Goal: Information Seeking & Learning: Learn about a topic

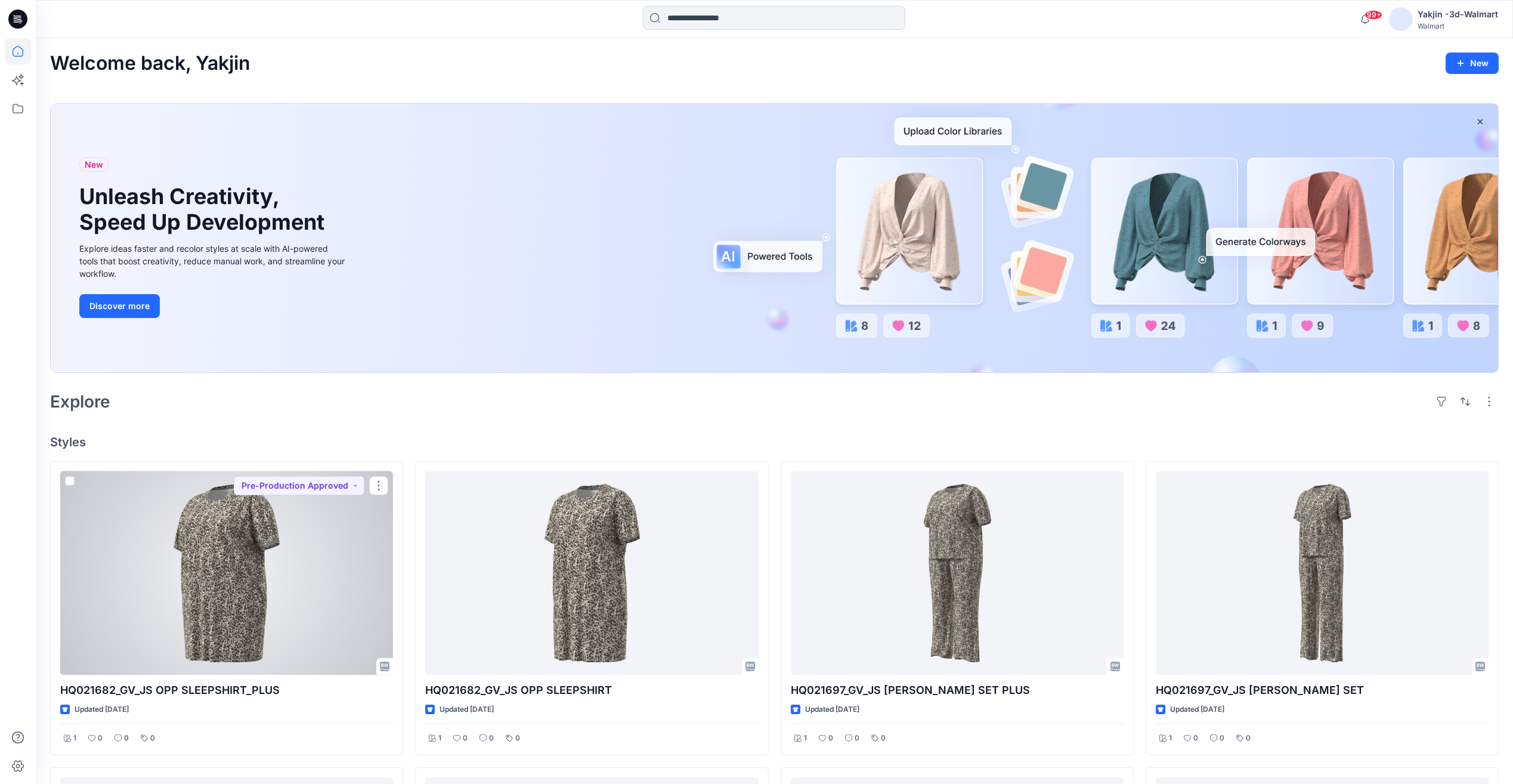
click at [279, 583] on div at bounding box center [226, 572] width 333 height 203
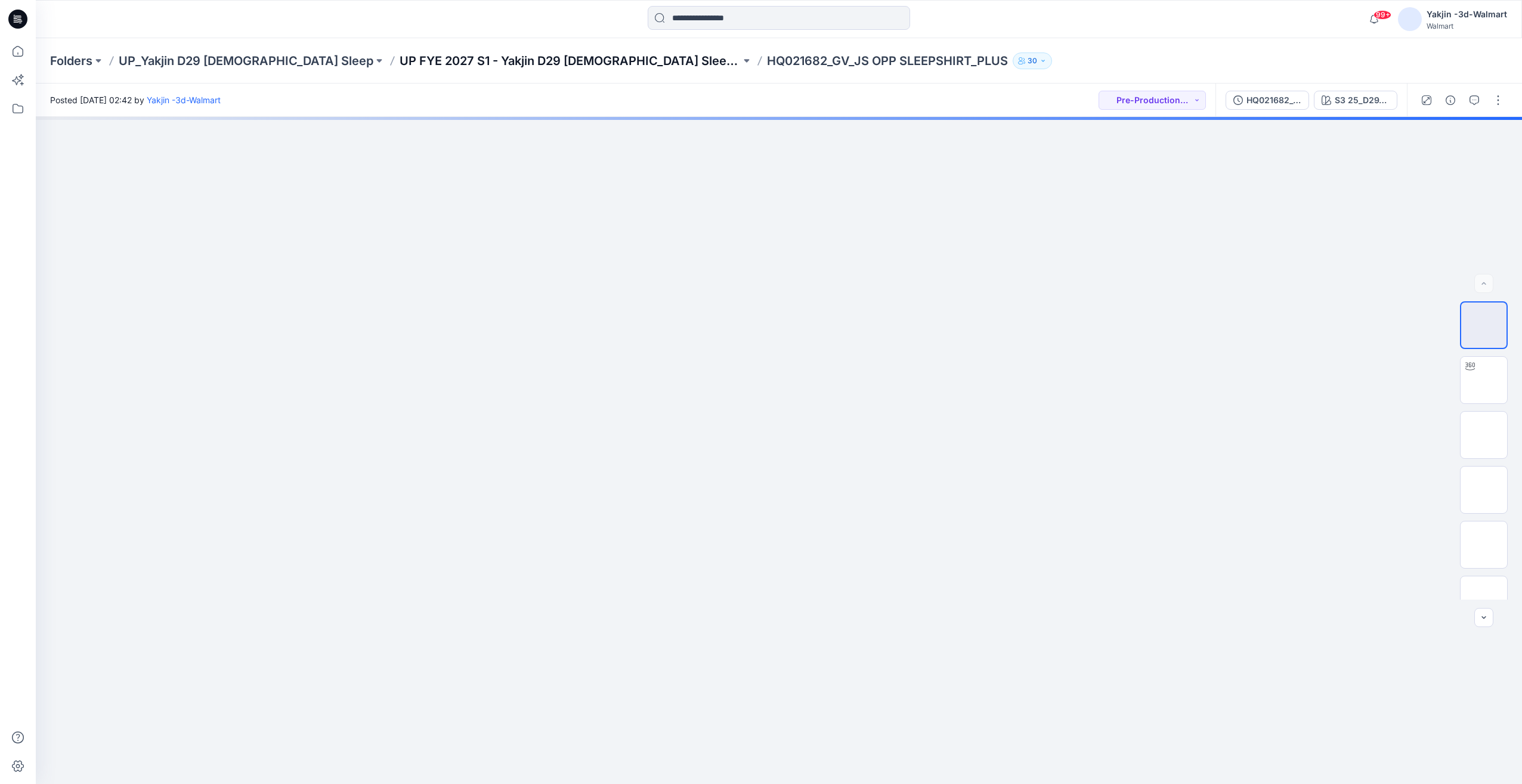
click at [400, 67] on p "UP FYE 2027 S1 - Yakjin D29 Ladies Sleepwear" at bounding box center [570, 60] width 341 height 17
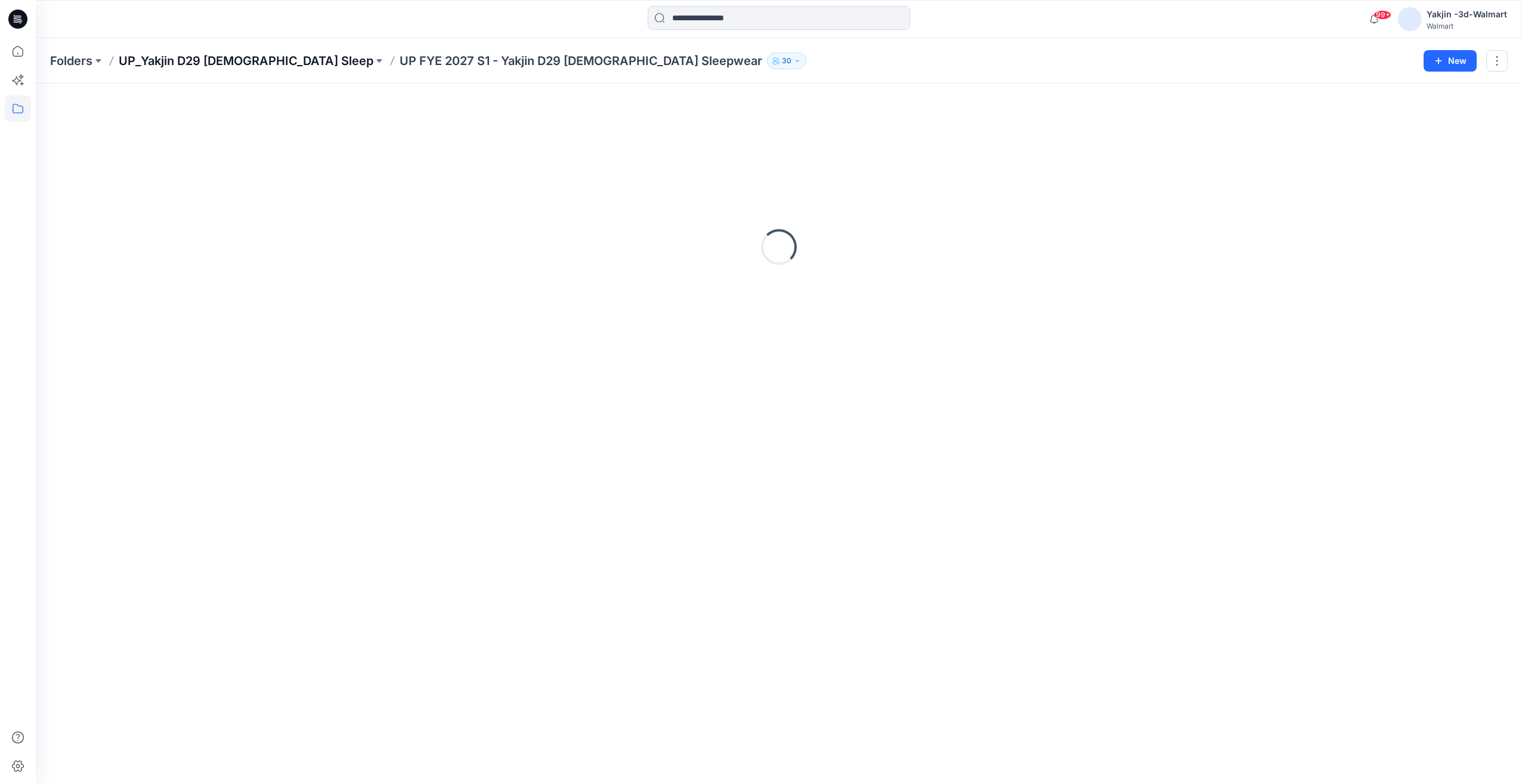
click at [243, 55] on p "UP_Yakjin D29 [DEMOGRAPHIC_DATA] Sleep" at bounding box center [246, 60] width 254 height 17
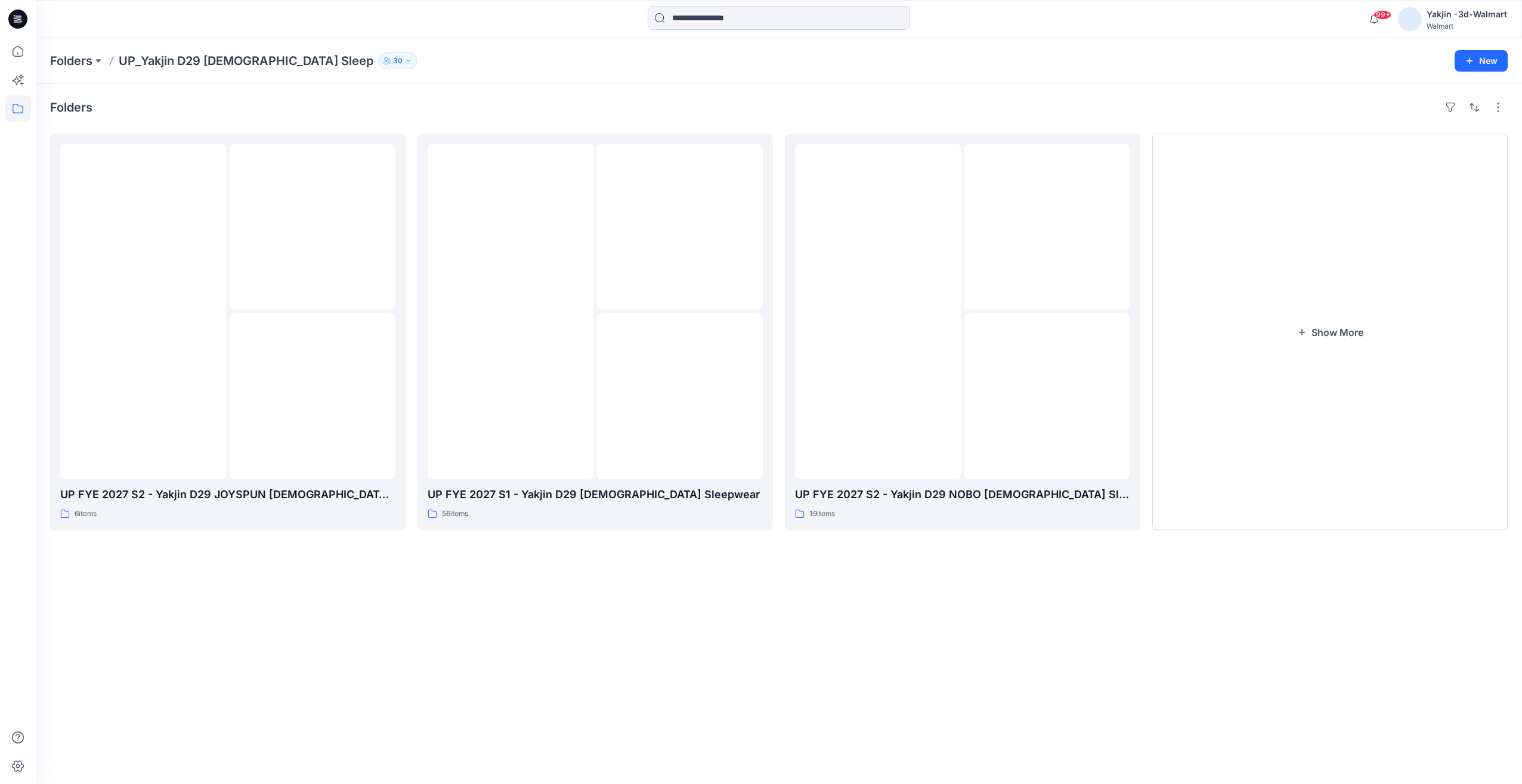
click at [1514, 105] on div "Folders UP FYE 2027 S2 - Yakjin D29 JOYSPUN Ladies Sleepwear 6 items UP FYE 202…" at bounding box center [779, 434] width 1486 height 700
click at [1508, 109] on div "Folders UP FYE 2027 S2 - Yakjin D29 JOYSPUN Ladies Sleepwear 6 items UP FYE 202…" at bounding box center [779, 434] width 1486 height 700
click at [1499, 110] on button "button" at bounding box center [1498, 106] width 19 height 19
click at [1460, 161] on p "Folder View" at bounding box center [1447, 160] width 75 height 14
click at [1453, 182] on p "Card View" at bounding box center [1447, 184] width 75 height 14
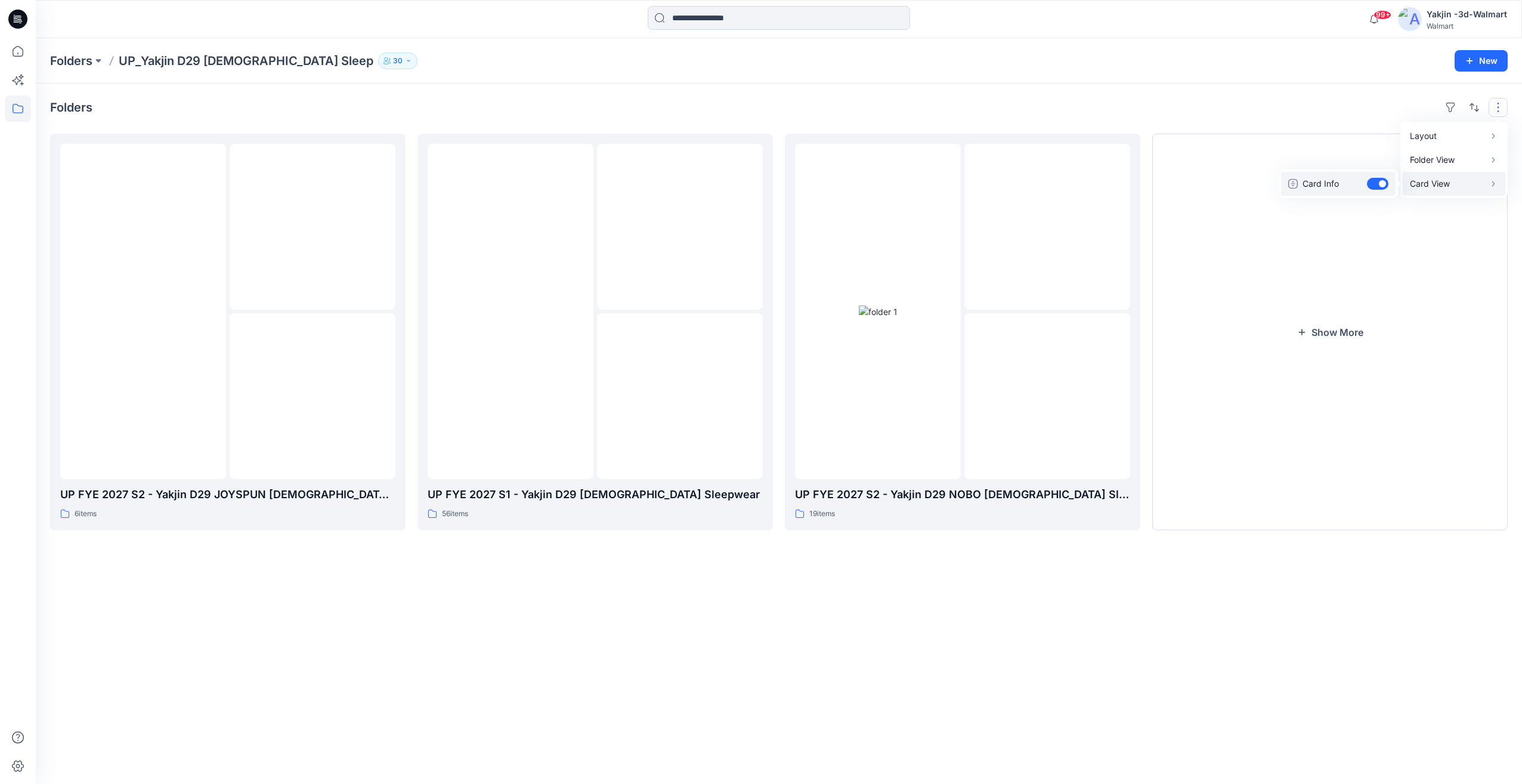
click at [1382, 181] on button "Card Info" at bounding box center [1338, 183] width 115 height 23
click at [1380, 182] on button "Card Info" at bounding box center [1338, 183] width 115 height 23
click at [1434, 160] on p "Folder View" at bounding box center [1447, 160] width 75 height 14
click at [1354, 150] on p "Compact" at bounding box center [1344, 148] width 60 height 14
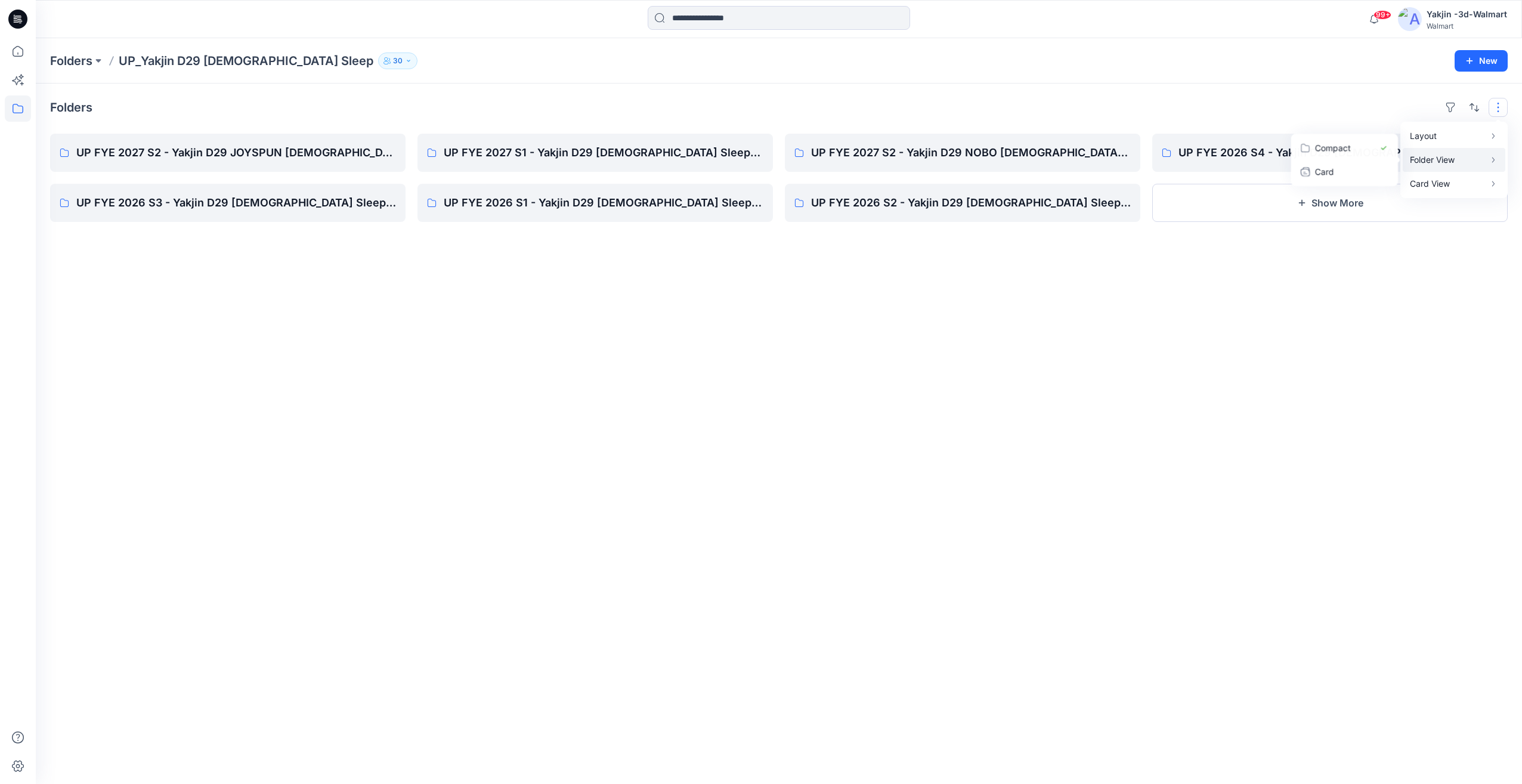
click at [1442, 154] on p "Folder View" at bounding box center [1447, 160] width 75 height 14
click at [1365, 173] on p "Card" at bounding box center [1344, 171] width 60 height 14
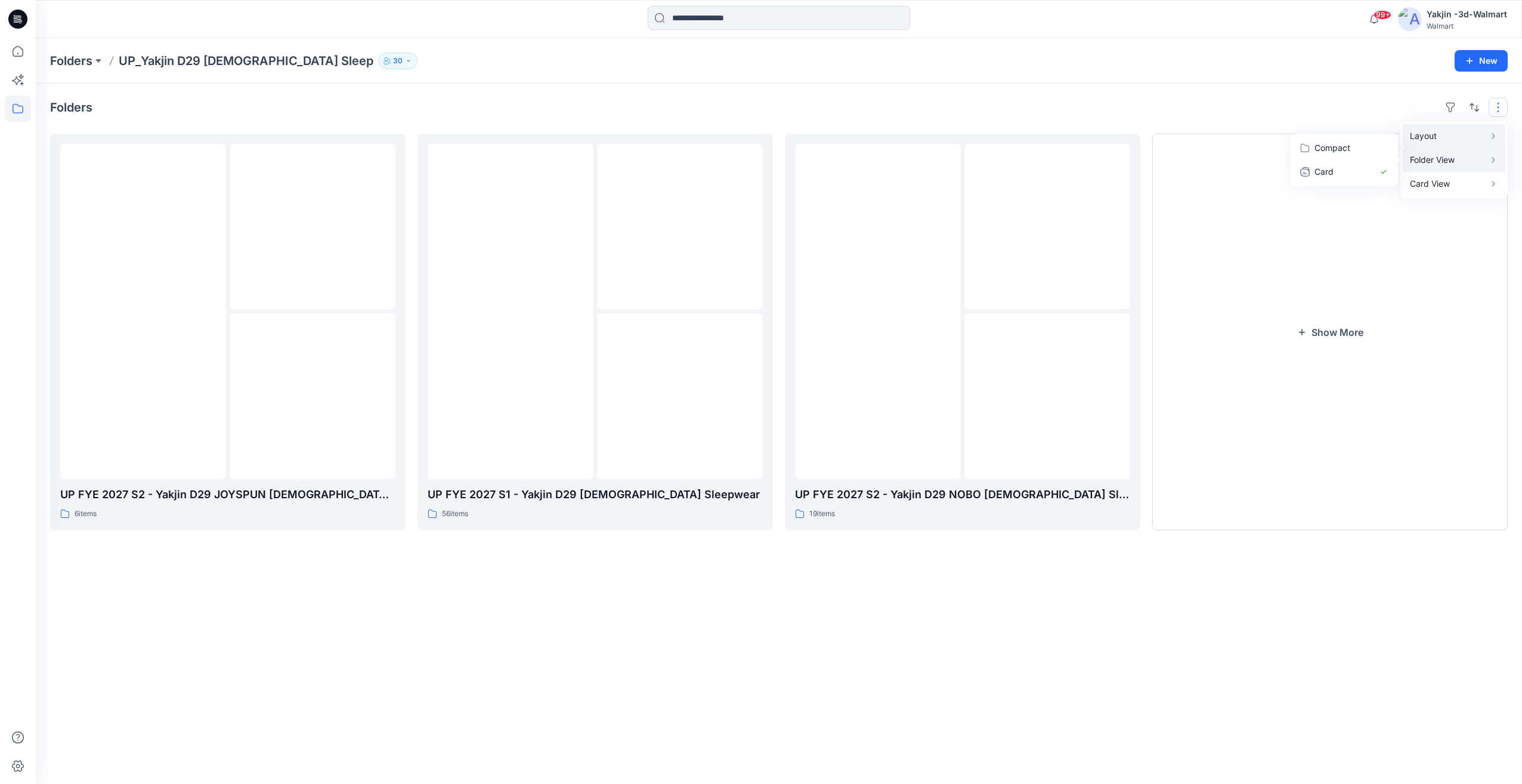
click at [1442, 136] on p "Layout" at bounding box center [1447, 136] width 75 height 14
click at [1382, 143] on button "Large Grid" at bounding box center [1344, 148] width 103 height 23
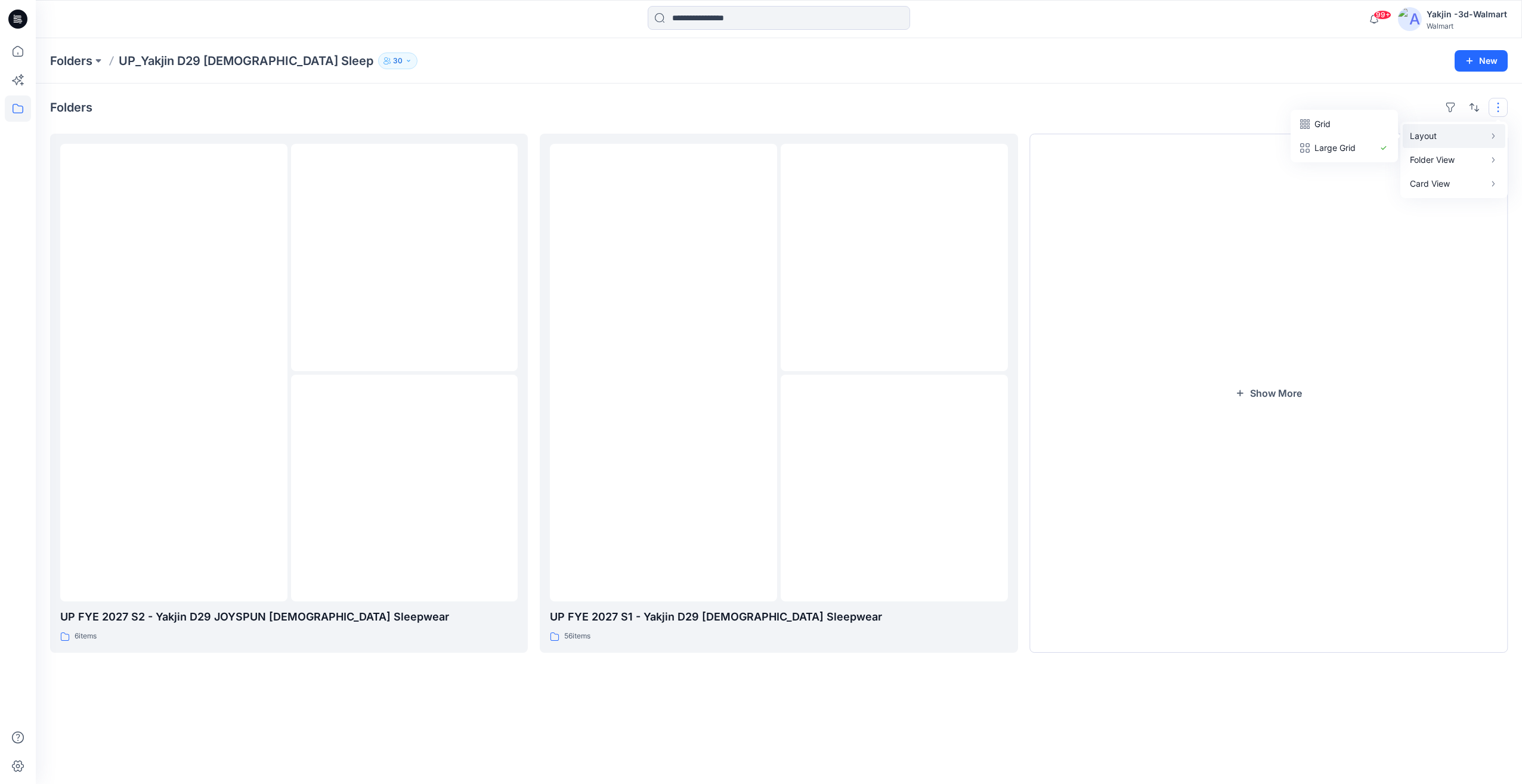
click at [1454, 139] on p "Layout" at bounding box center [1447, 136] width 75 height 14
click at [1349, 125] on p "Grid" at bounding box center [1344, 125] width 60 height 14
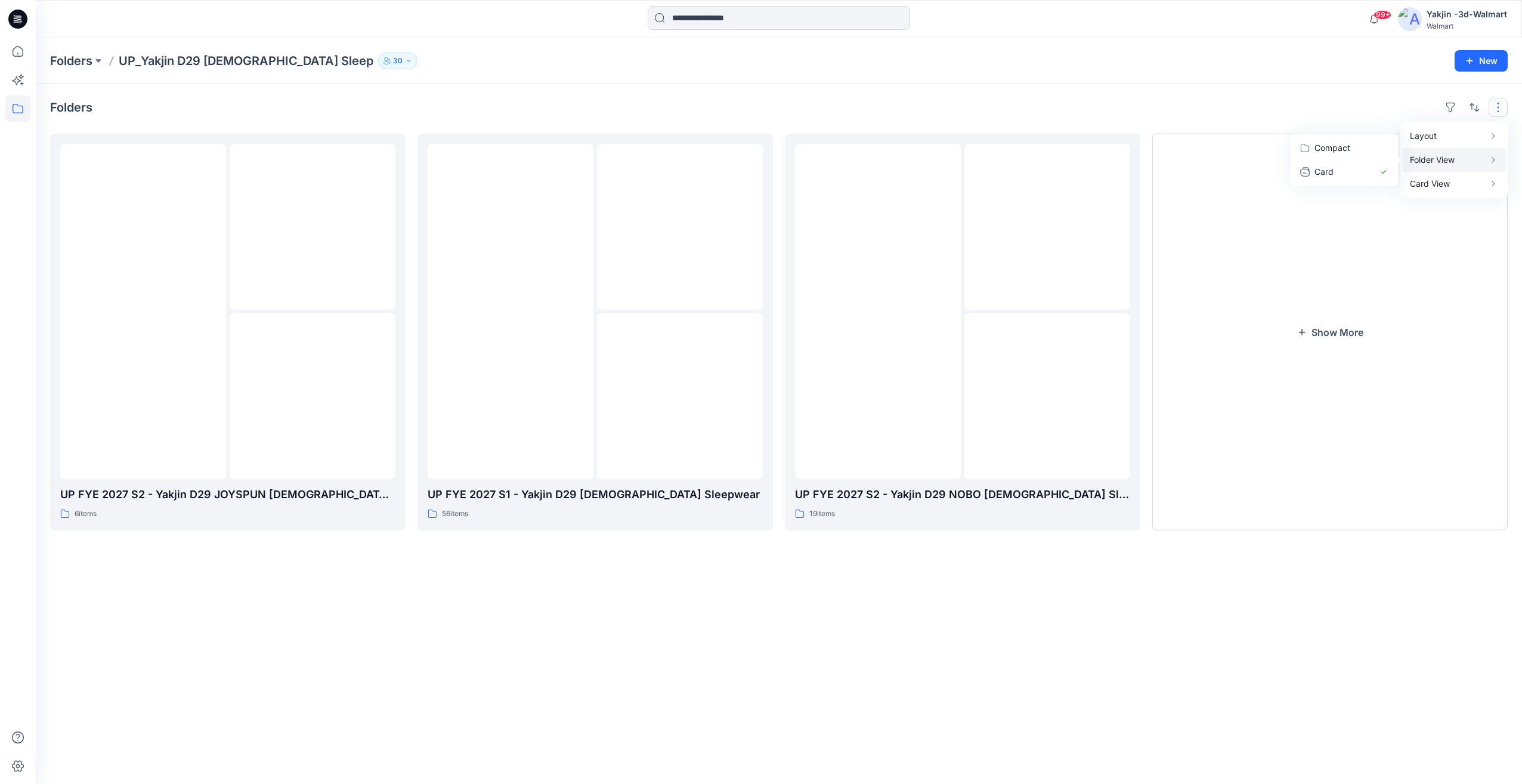
click at [1459, 167] on button "Folder View" at bounding box center [1454, 160] width 103 height 23
click at [1374, 303] on button "Show More" at bounding box center [1330, 332] width 355 height 397
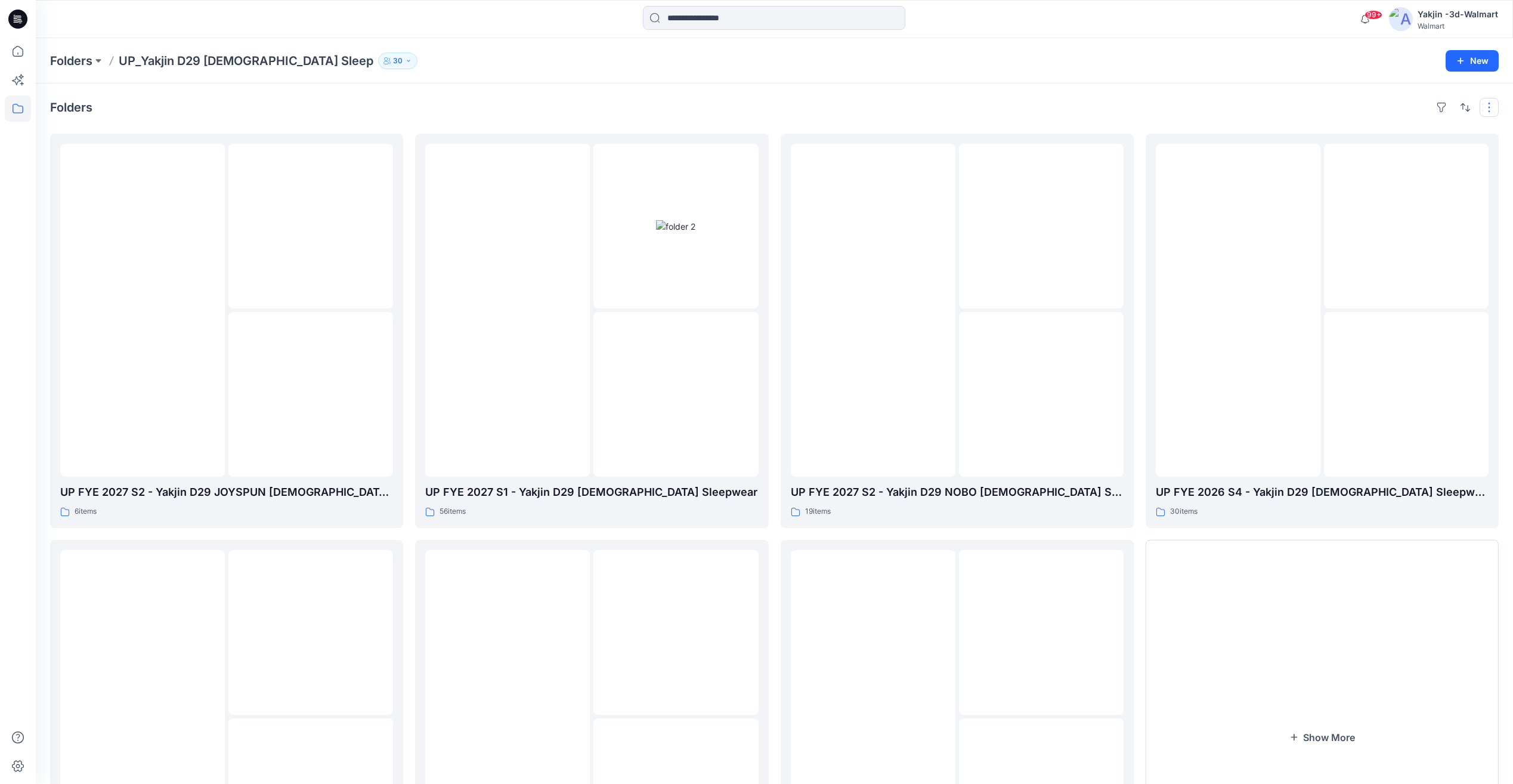
click at [1490, 106] on button "button" at bounding box center [1489, 106] width 19 height 19
click at [1327, 157] on button "Compact" at bounding box center [1335, 148] width 103 height 23
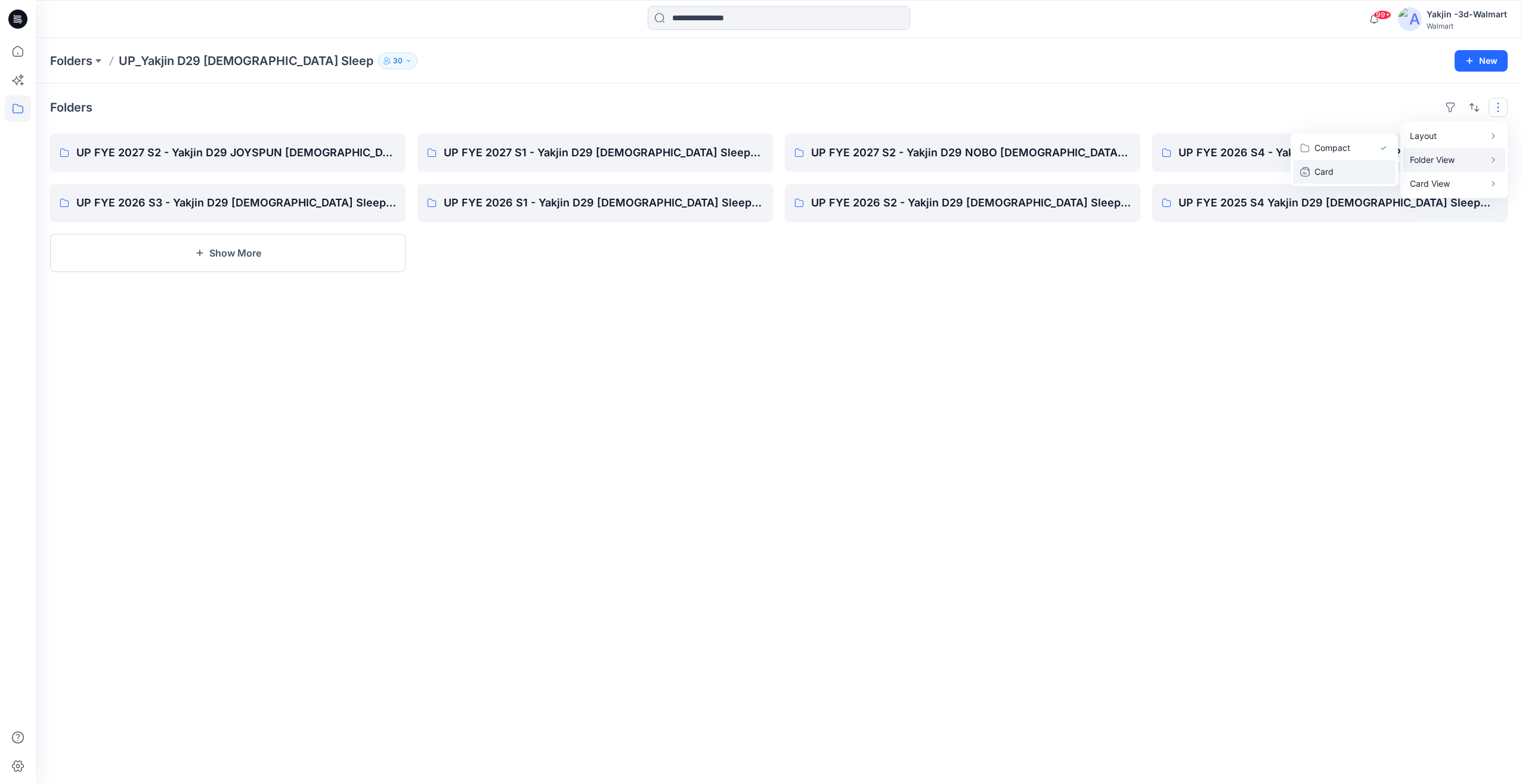
click at [1323, 169] on p "Card" at bounding box center [1344, 171] width 60 height 14
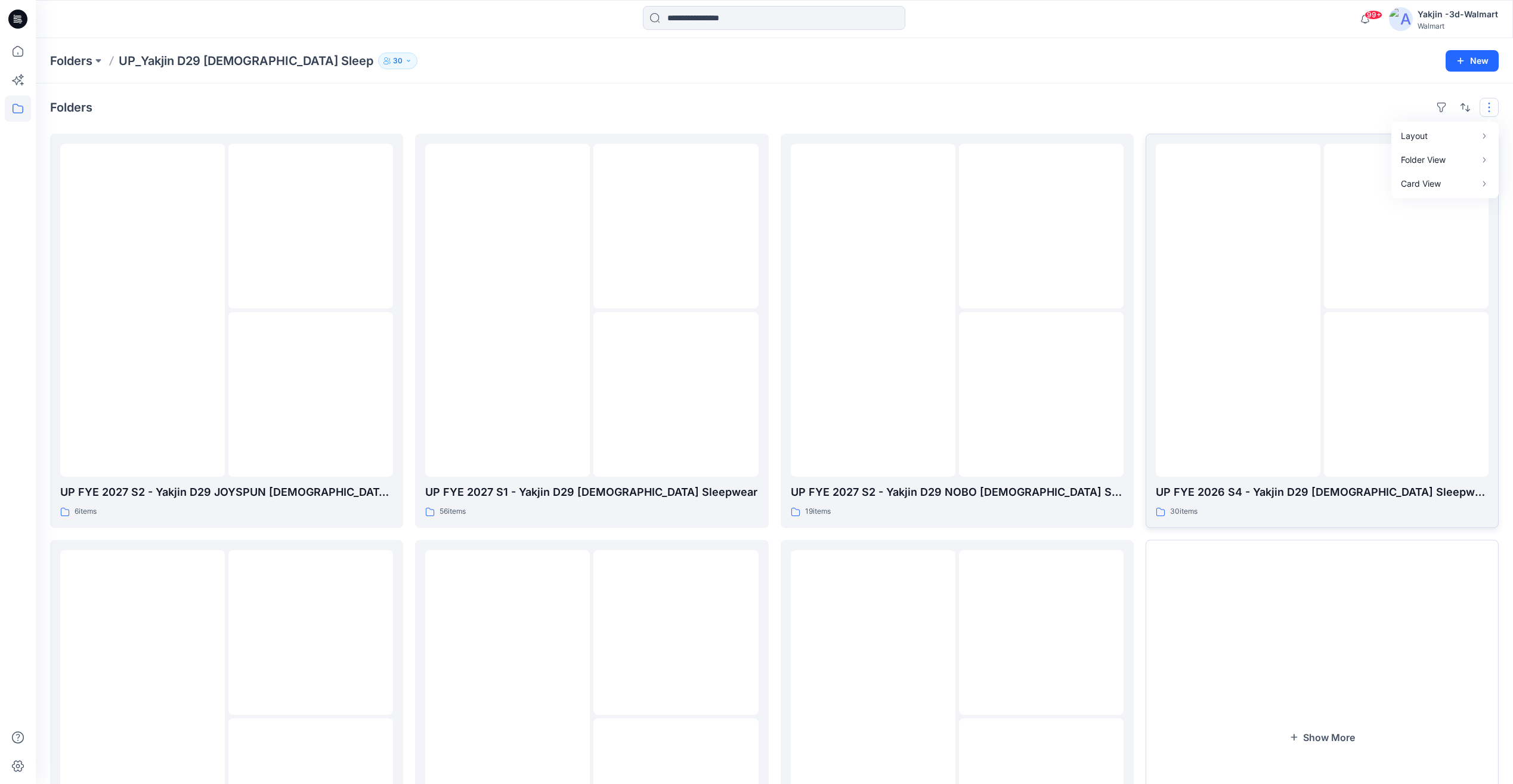
click at [1247, 385] on div at bounding box center [1238, 309] width 164 height 333
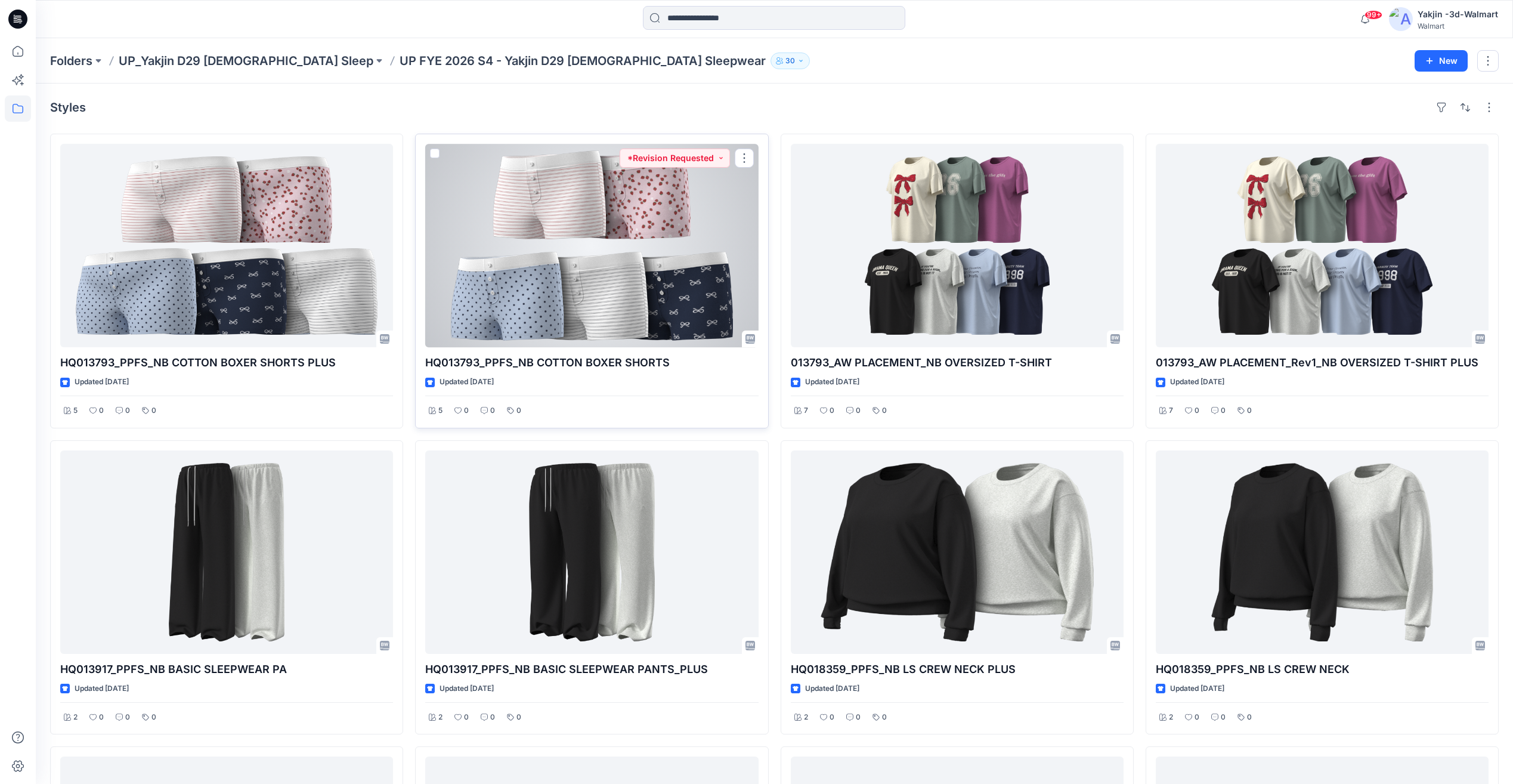
click at [623, 281] on div at bounding box center [591, 244] width 333 height 203
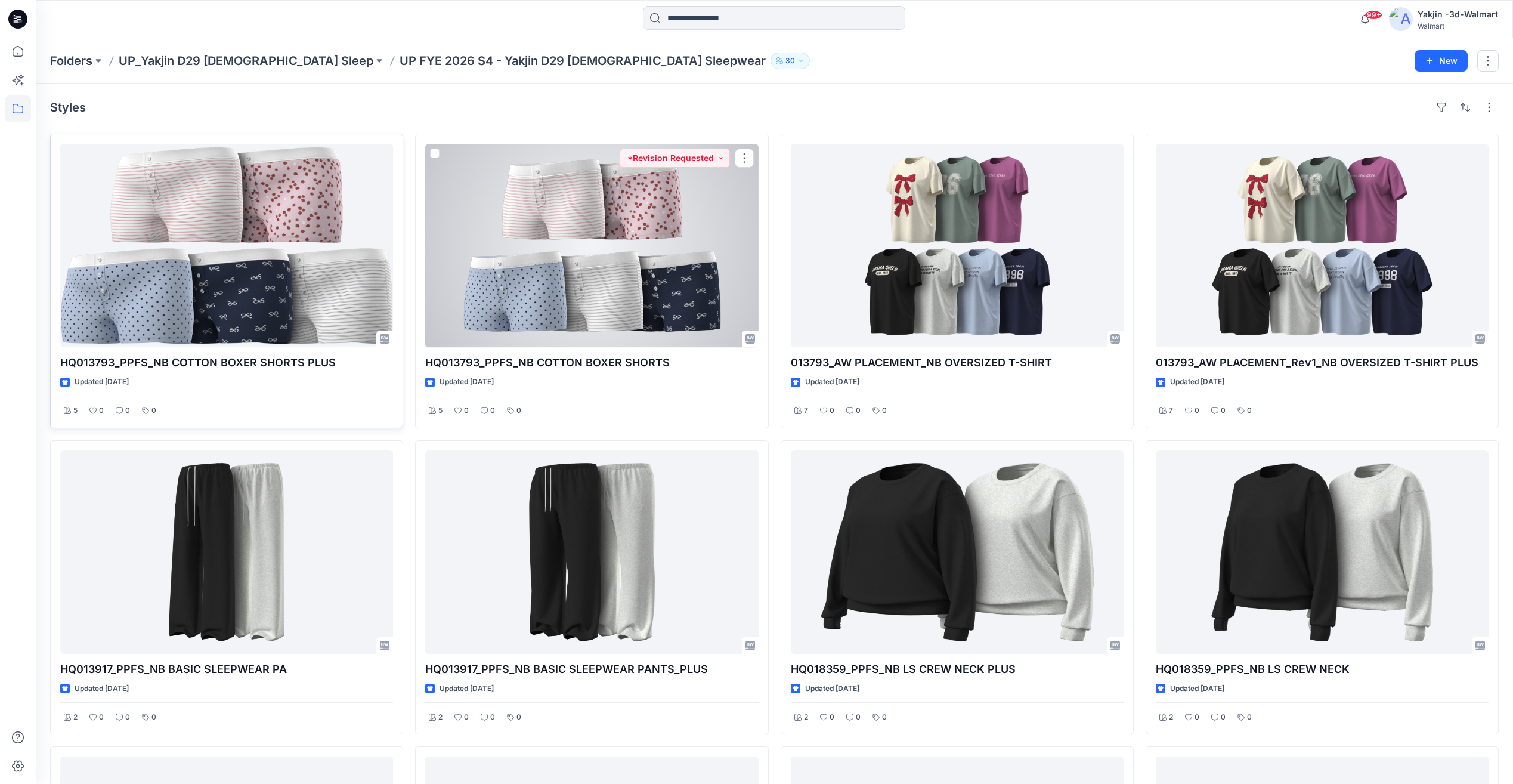
click at [318, 296] on div at bounding box center [226, 244] width 333 height 203
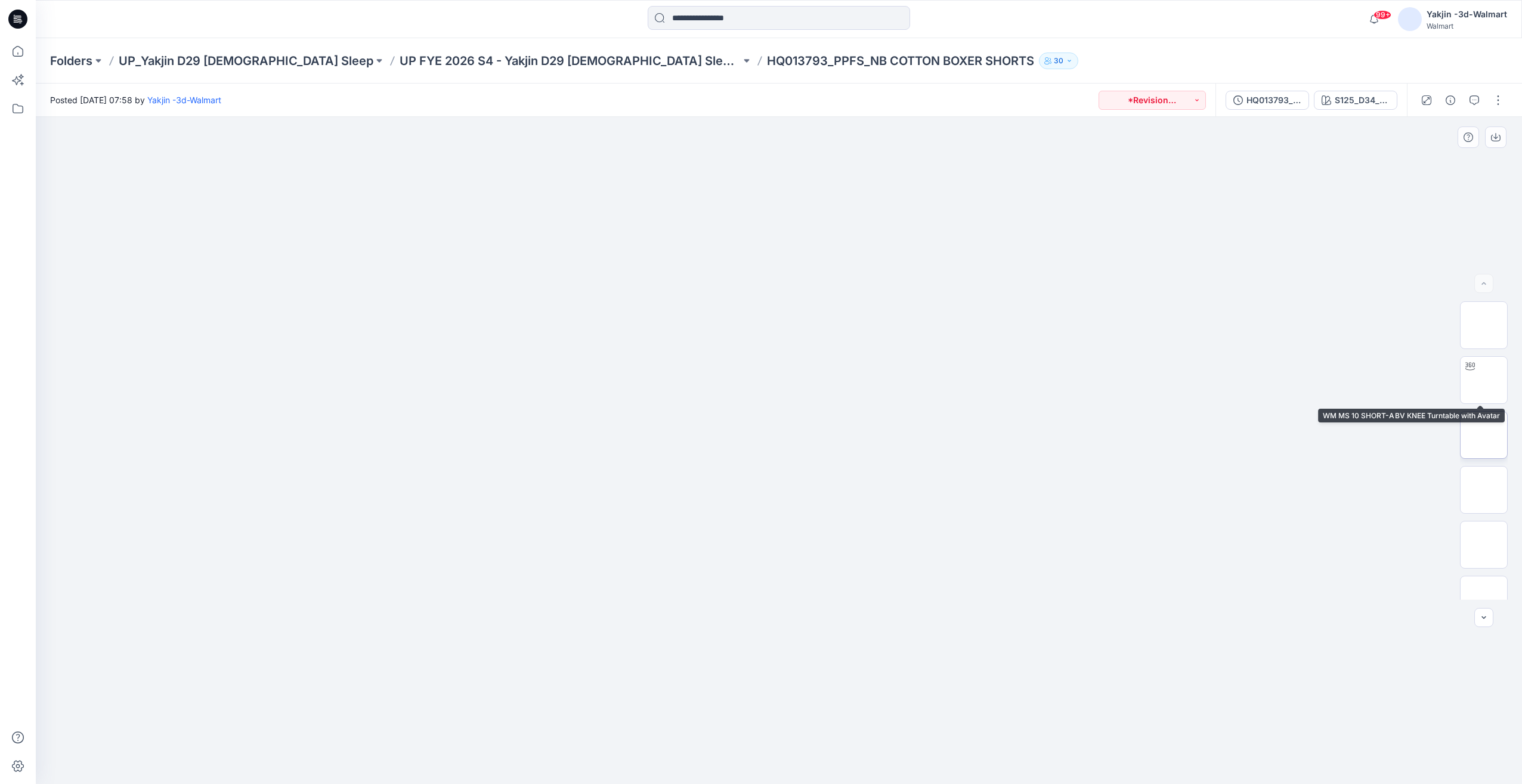
scroll to position [189, 0]
click at [1278, 110] on div "HQ013793_PPFS_NB COTTON BOXER SHORTS S125_D34_NB__DOUBLE STRIPE vivid white_rep…" at bounding box center [1311, 100] width 191 height 33
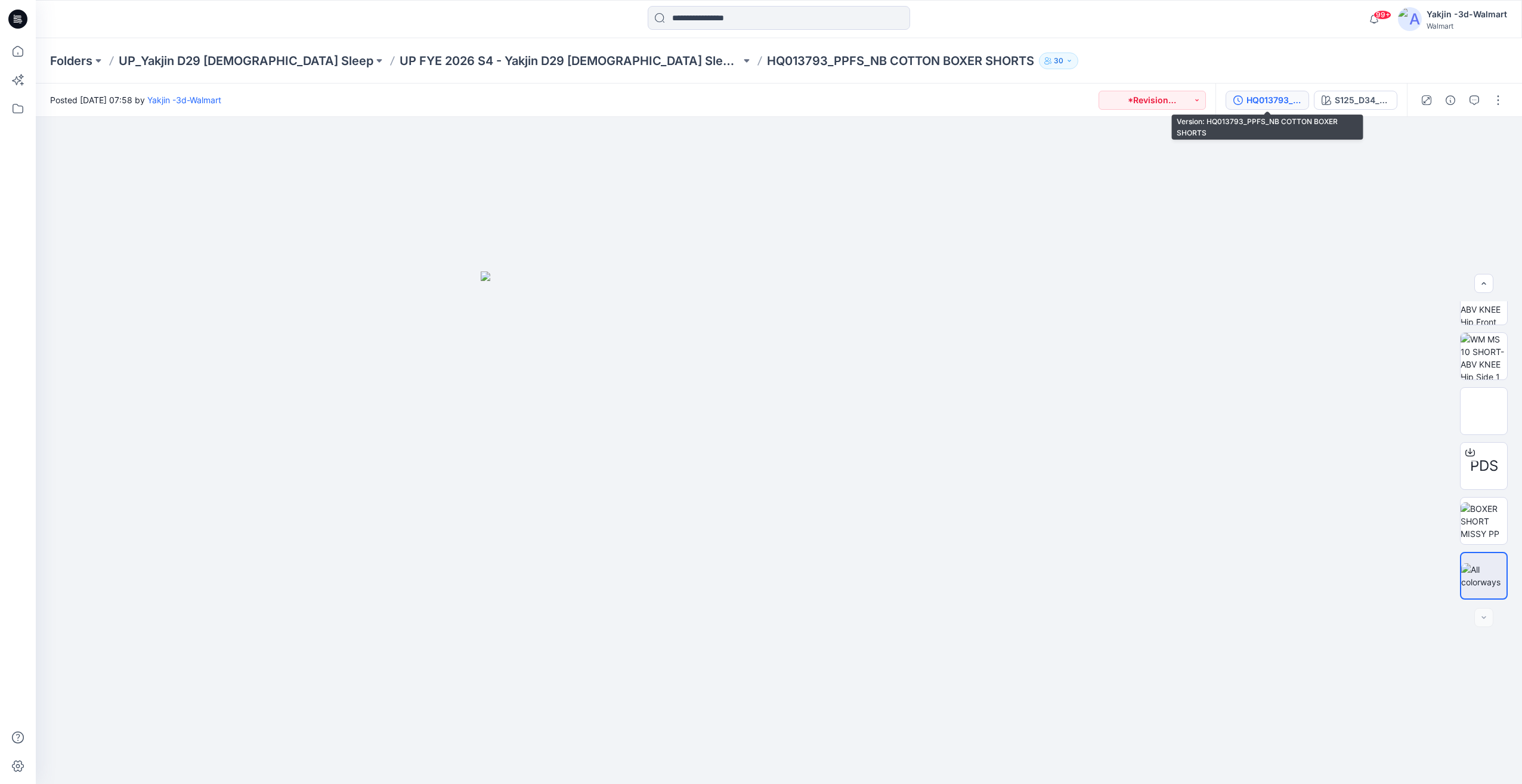
click at [1282, 103] on div "HQ013793_PPFS_NB COTTON BOXER SHORTS" at bounding box center [1274, 100] width 55 height 14
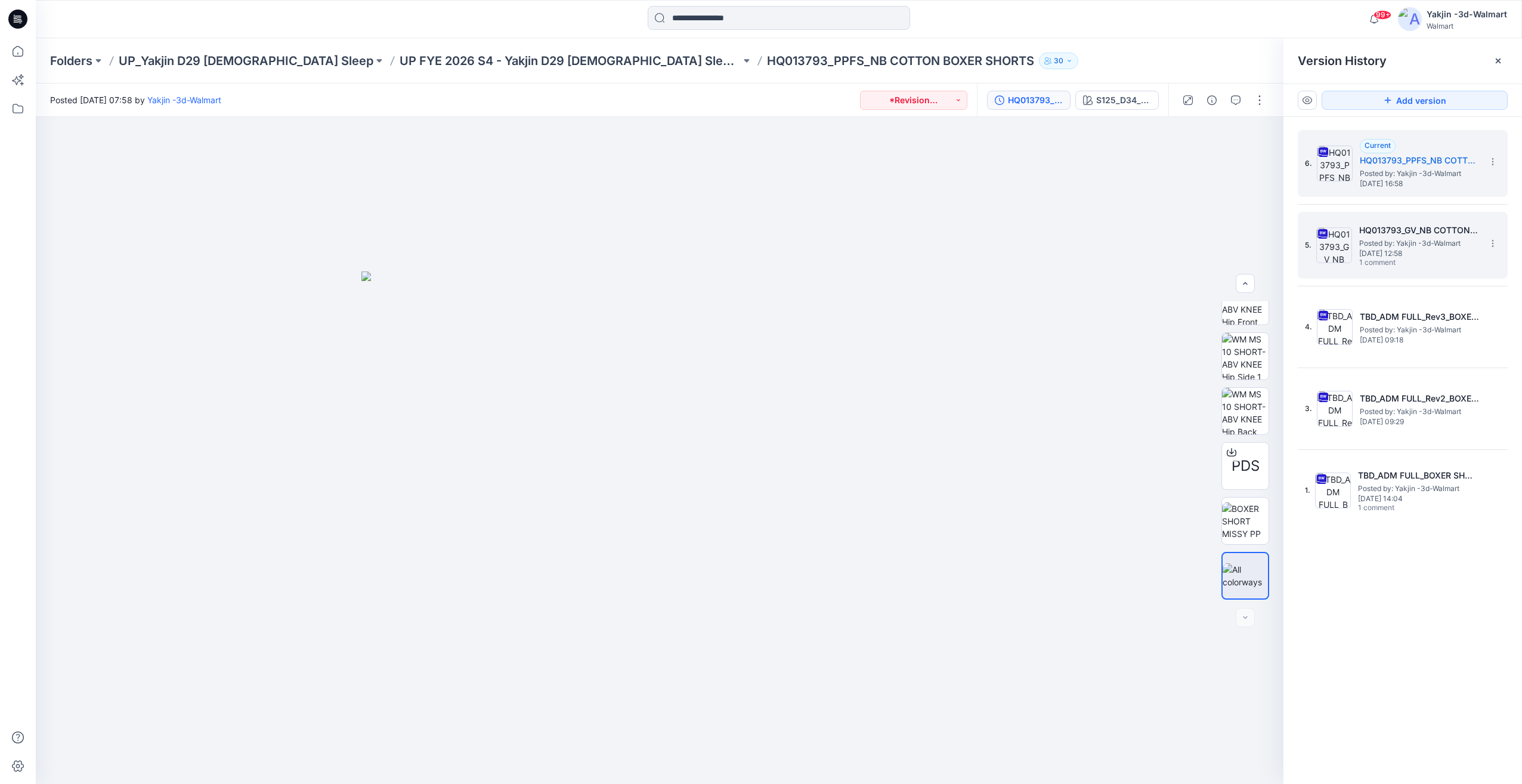
click at [1379, 254] on span "[DATE] 12:58" at bounding box center [1419, 253] width 119 height 8
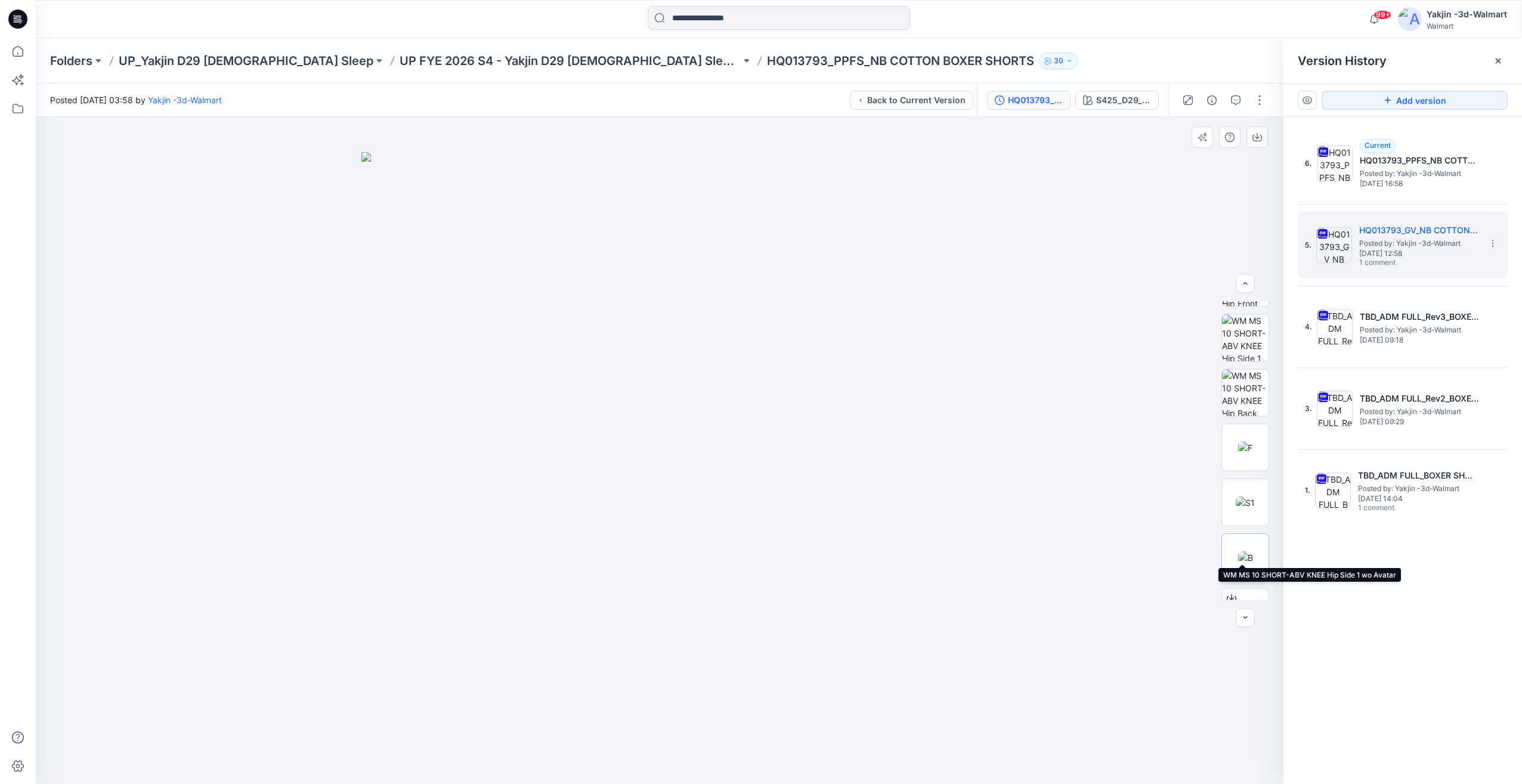
scroll to position [244, 0]
click at [1243, 405] on img at bounding box center [1245, 411] width 14 height 13
click at [1423, 622] on div "6. Current HQ013793_PPFS_NB COTTON BOXER SHORTS Posted by: Yakjin -3d-Walmart […" at bounding box center [1403, 459] width 238 height 684
click at [1252, 473] on img at bounding box center [1245, 466] width 19 height 13
click at [1241, 527] on img at bounding box center [1245, 521] width 15 height 13
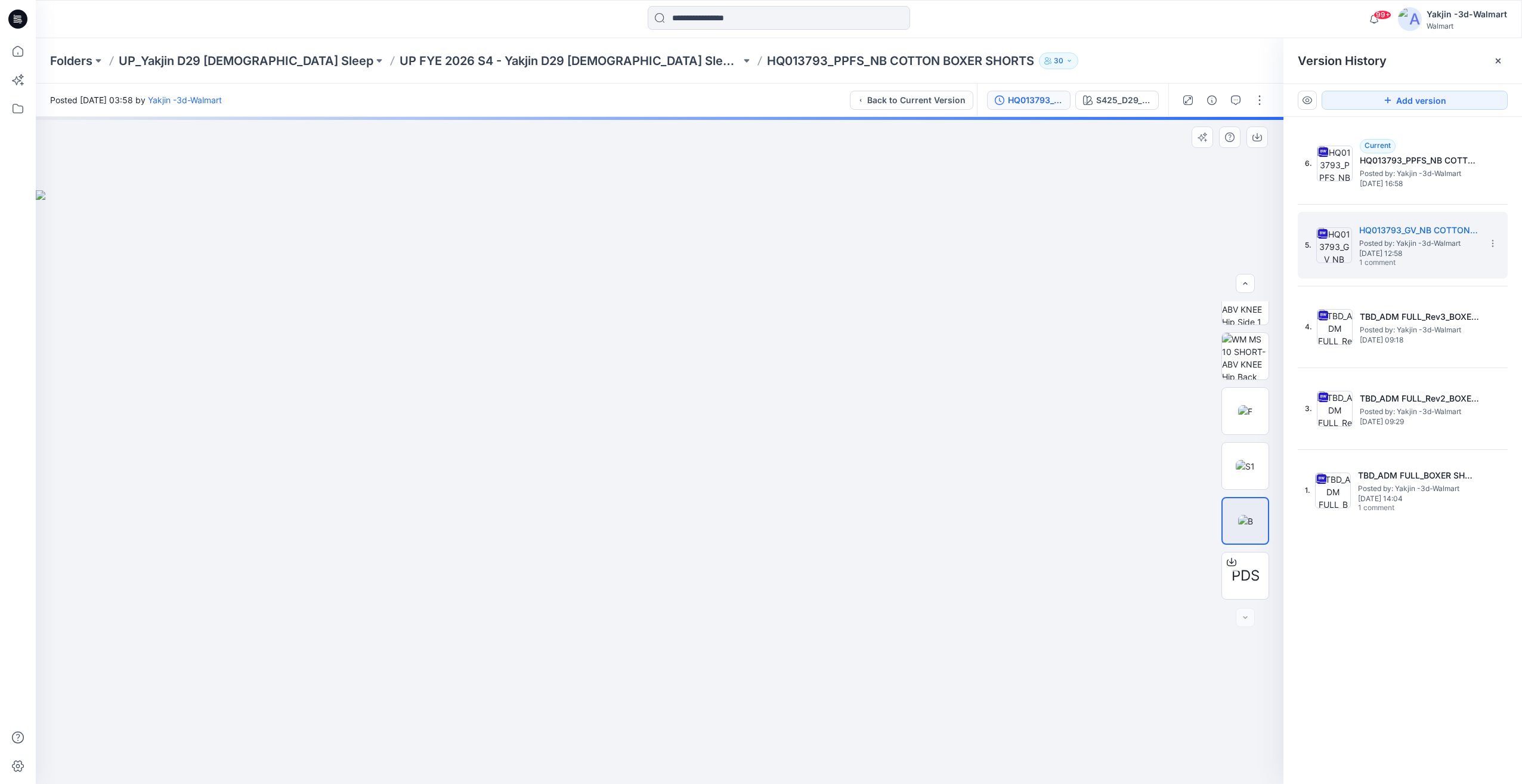
click at [1253, 522] on img at bounding box center [1245, 521] width 15 height 13
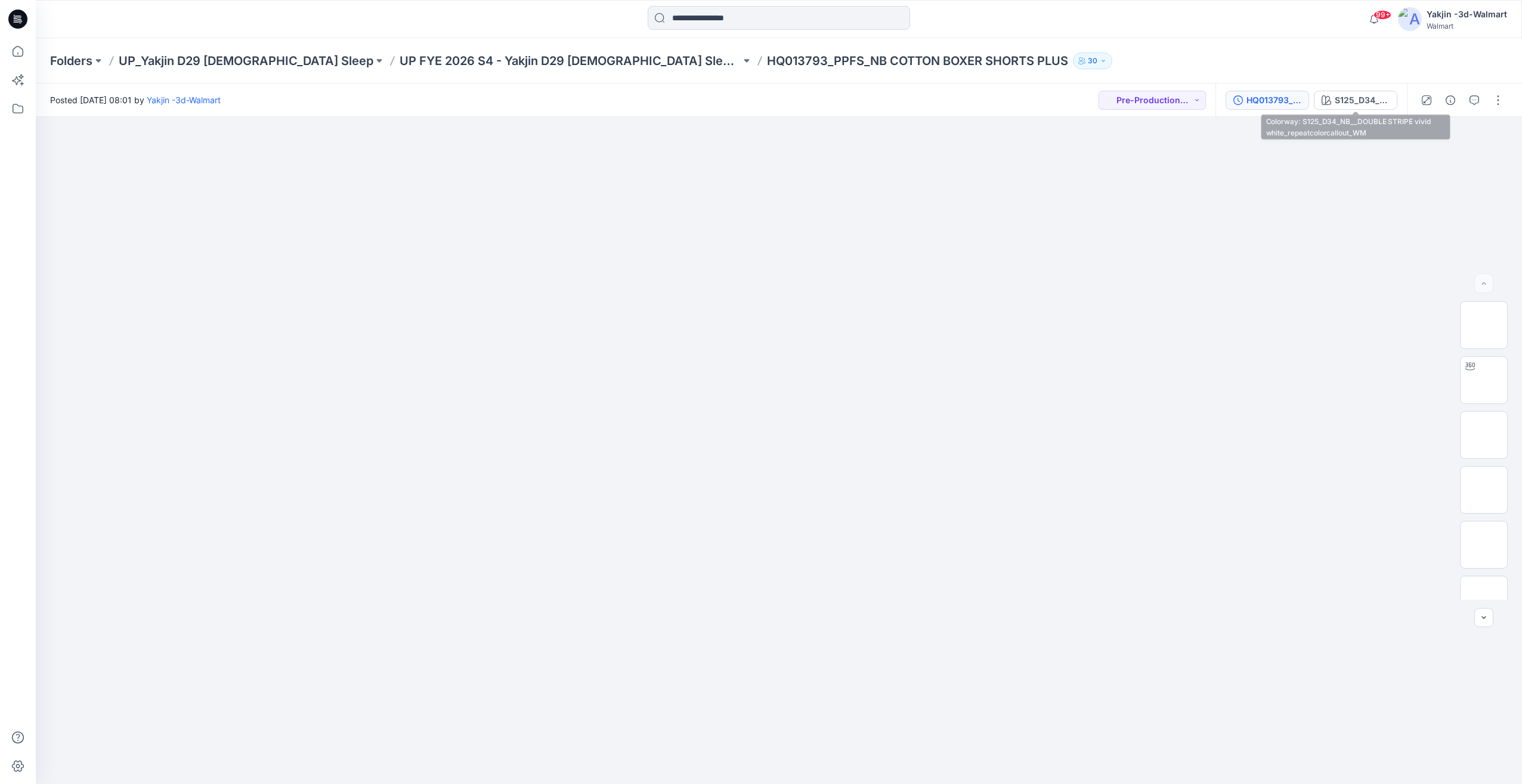
click at [1280, 96] on div "HQ013793_PPFS_NB COTTON BOXER SHORTS PLUS" at bounding box center [1274, 100] width 55 height 14
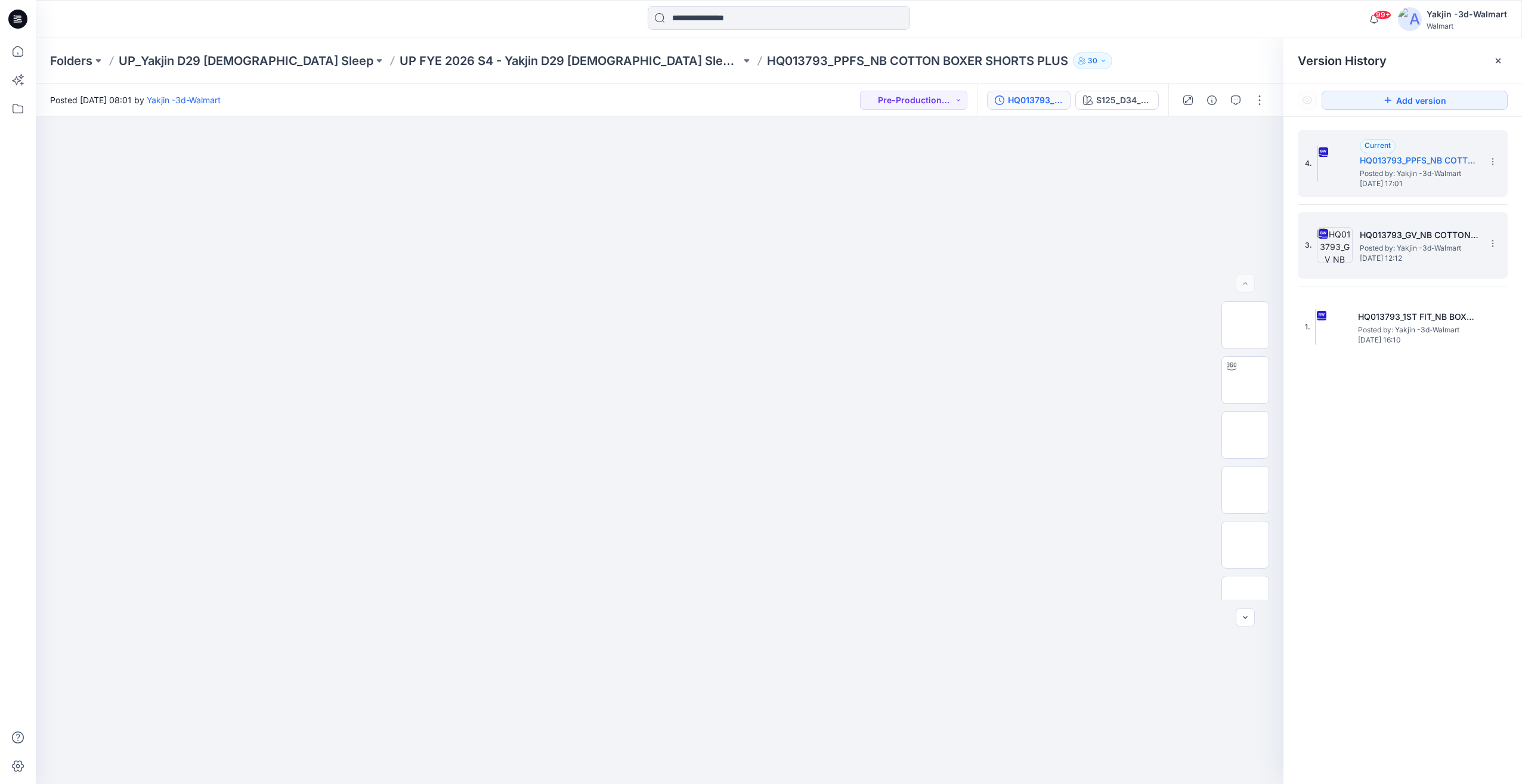
click at [1412, 219] on div "3. HQ013793_GV_NB COTTON BOXER SHORTS PLUS Posted by: Yakjin -3d-Walmart April …" at bounding box center [1394, 244] width 179 height 57
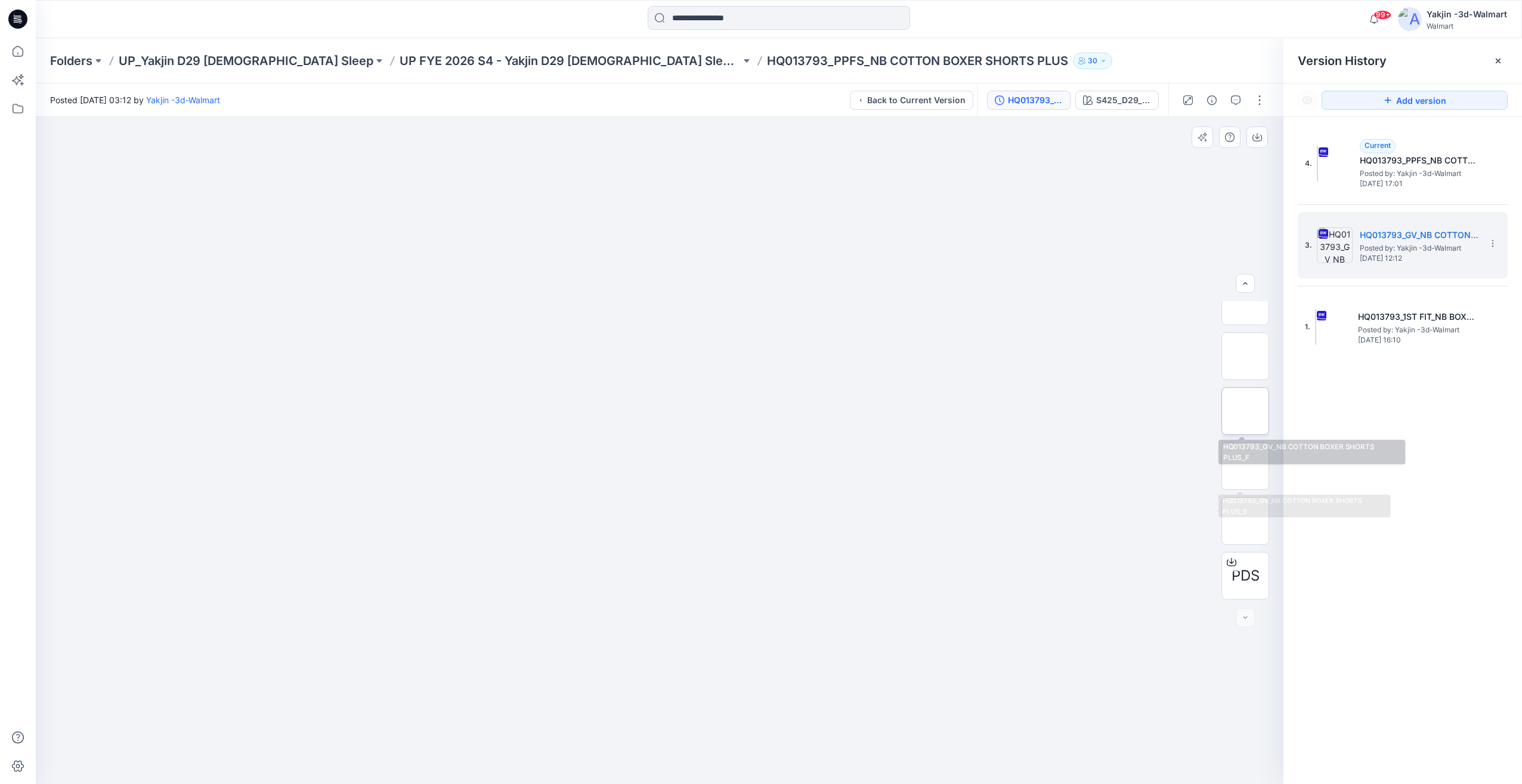
click at [1245, 410] on img at bounding box center [1245, 410] width 0 height 0
click at [1224, 462] on img at bounding box center [1245, 466] width 47 height 47
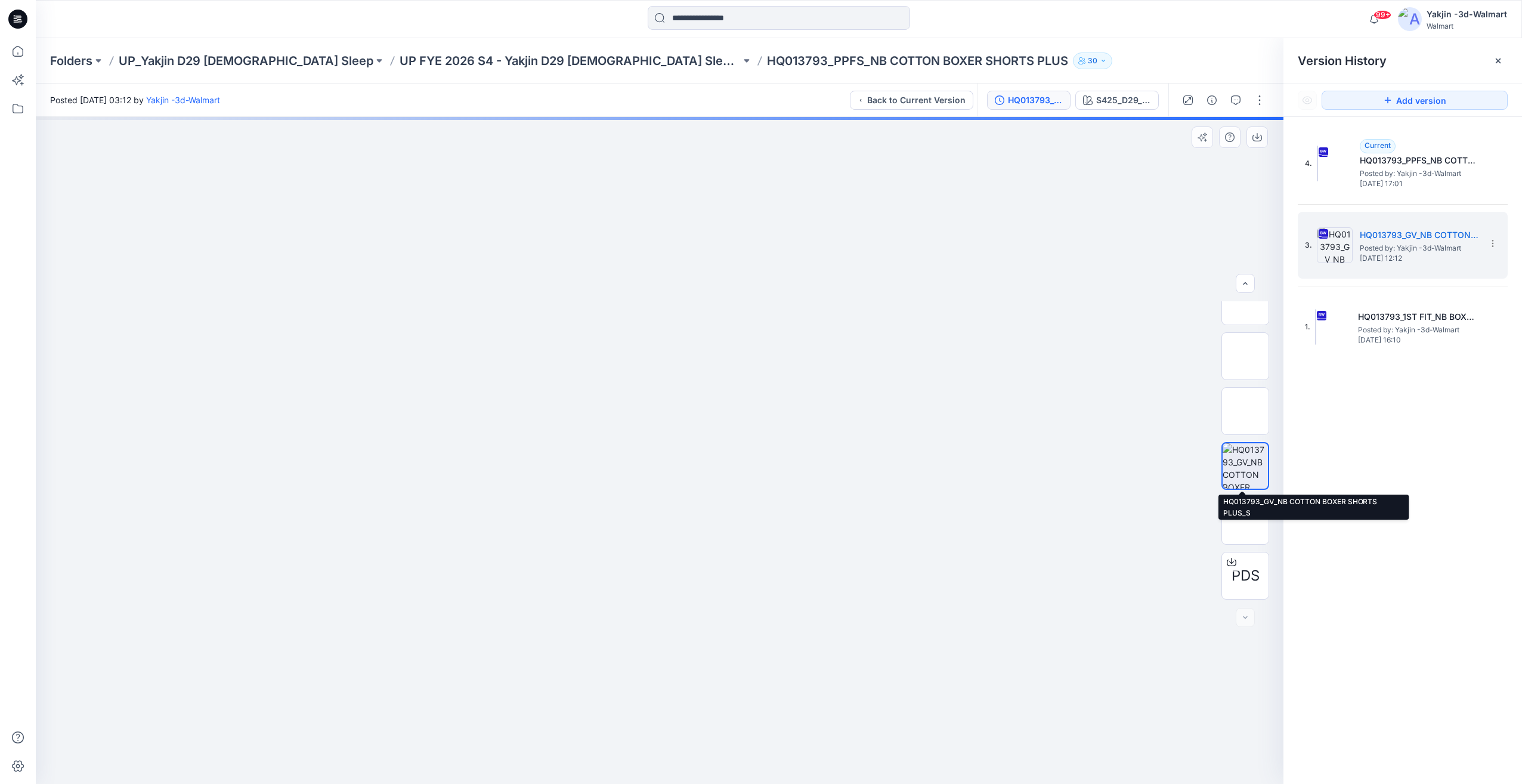
click at [1226, 462] on img at bounding box center [1245, 466] width 45 height 45
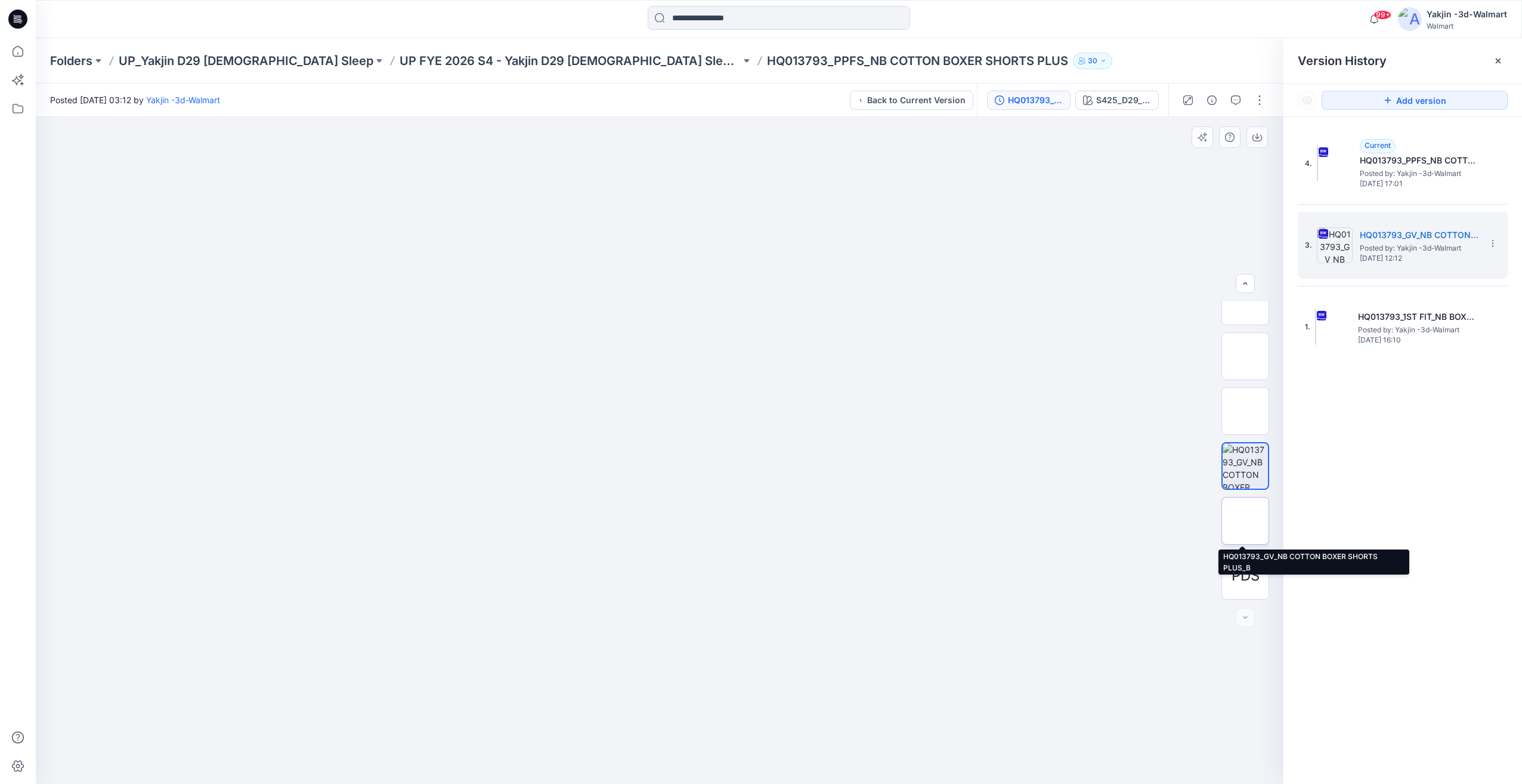
click at [1245, 521] on img at bounding box center [1245, 521] width 0 height 0
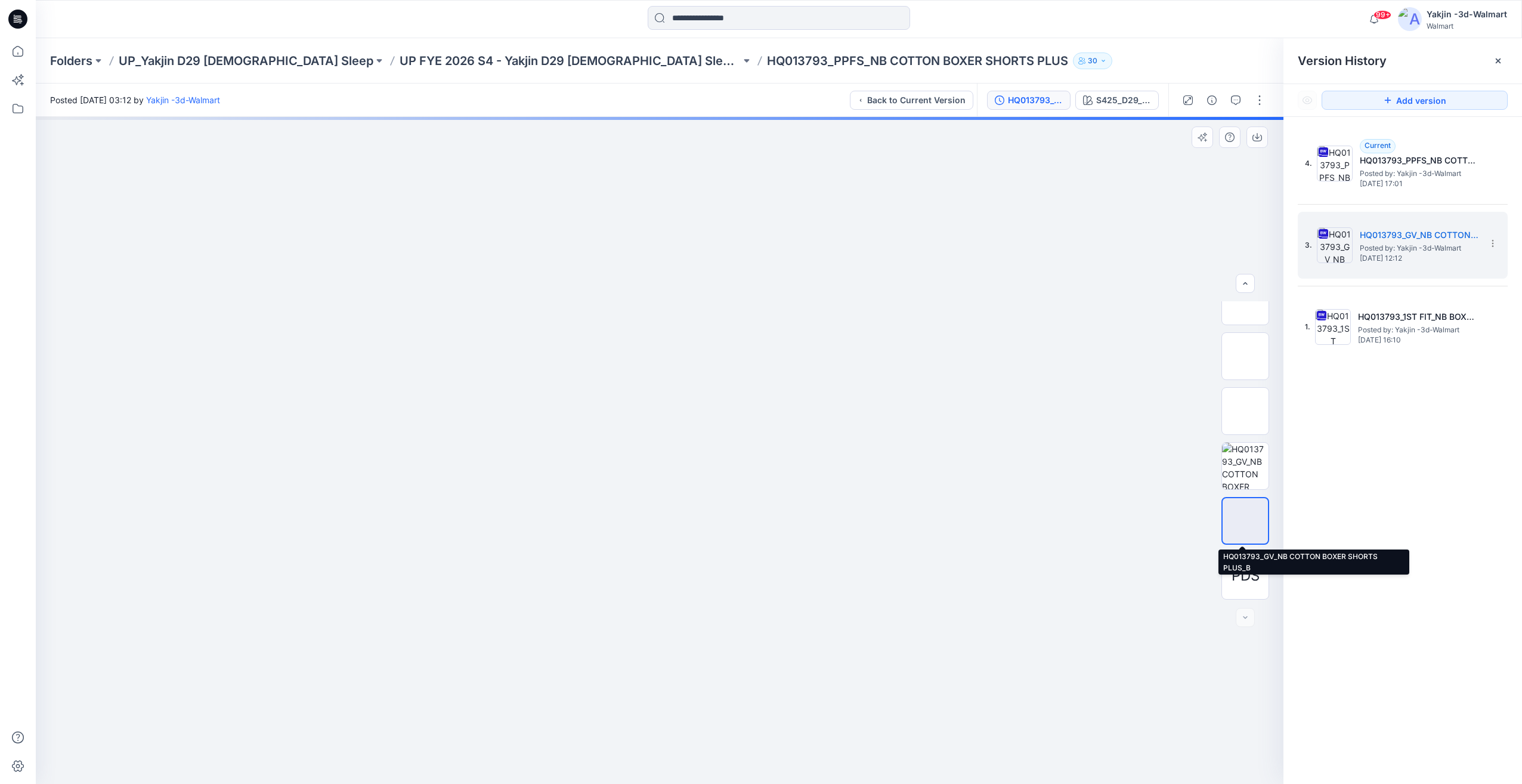
click at [1245, 521] on img at bounding box center [1245, 521] width 0 height 0
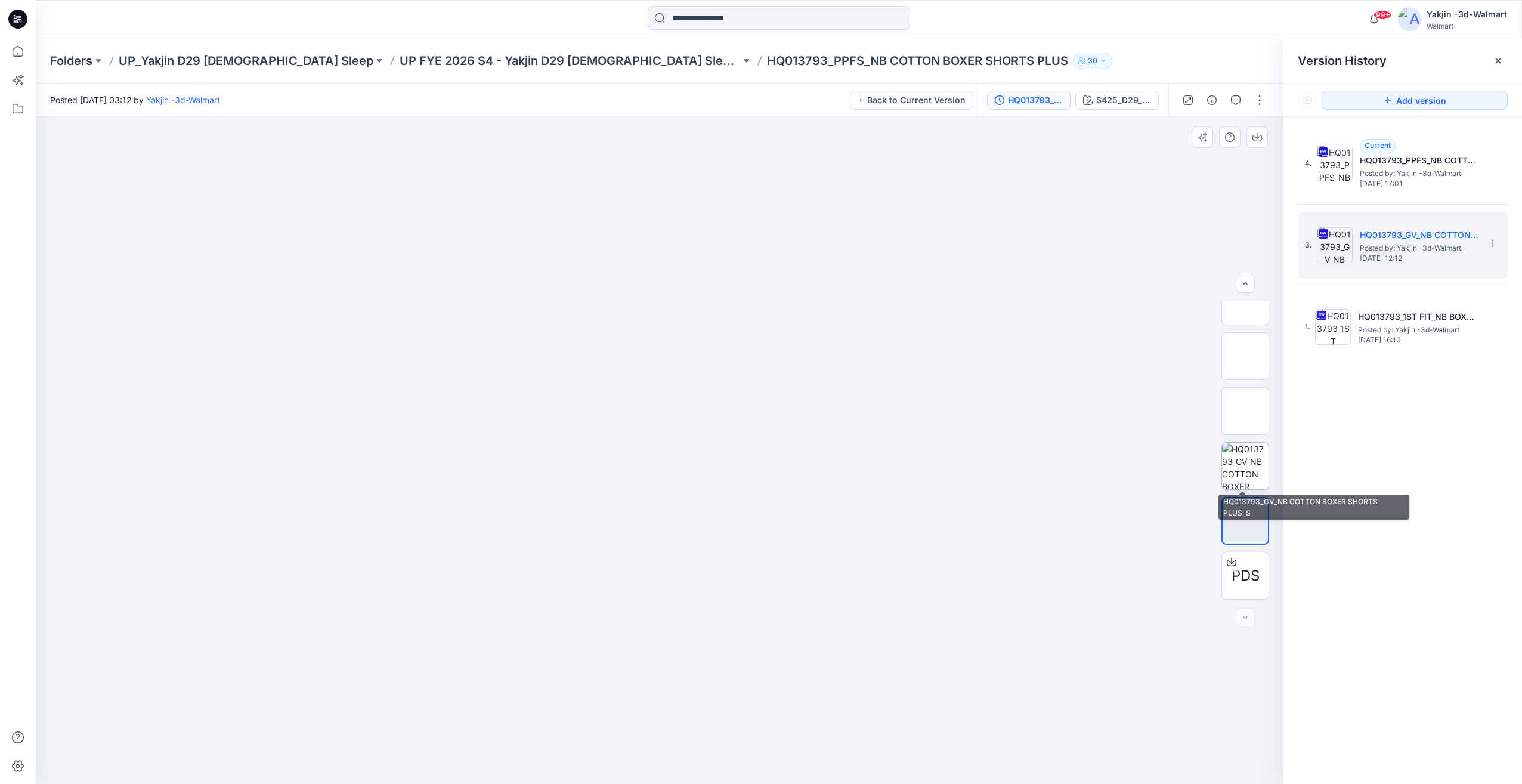
click at [1252, 458] on img at bounding box center [1245, 466] width 47 height 47
click at [1254, 467] on img at bounding box center [1245, 466] width 45 height 45
click at [1245, 521] on img at bounding box center [1245, 521] width 0 height 0
